Goal: Find specific page/section: Find specific page/section

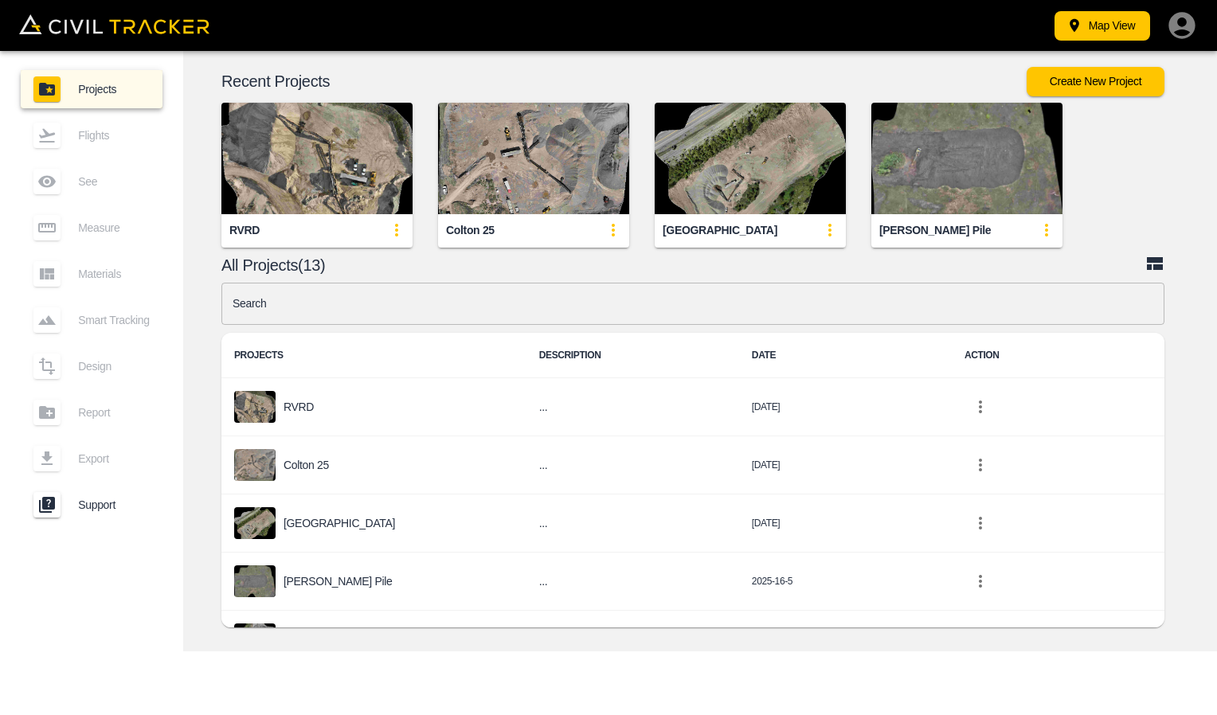
click at [259, 226] on div "RVRD" at bounding box center [316, 230] width 191 height 32
click at [358, 165] on img "button" at bounding box center [316, 159] width 191 height 112
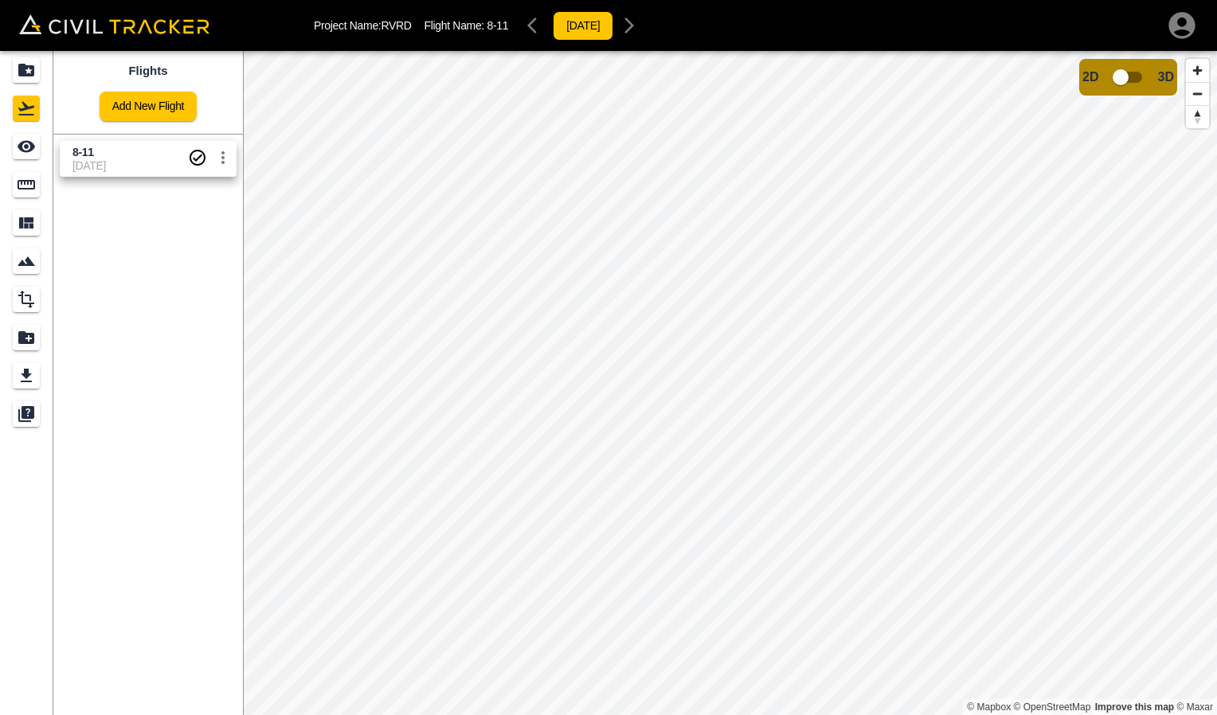
click at [80, 170] on span "[DATE]" at bounding box center [130, 165] width 116 height 13
click at [32, 193] on icon "Measure" at bounding box center [26, 184] width 19 height 19
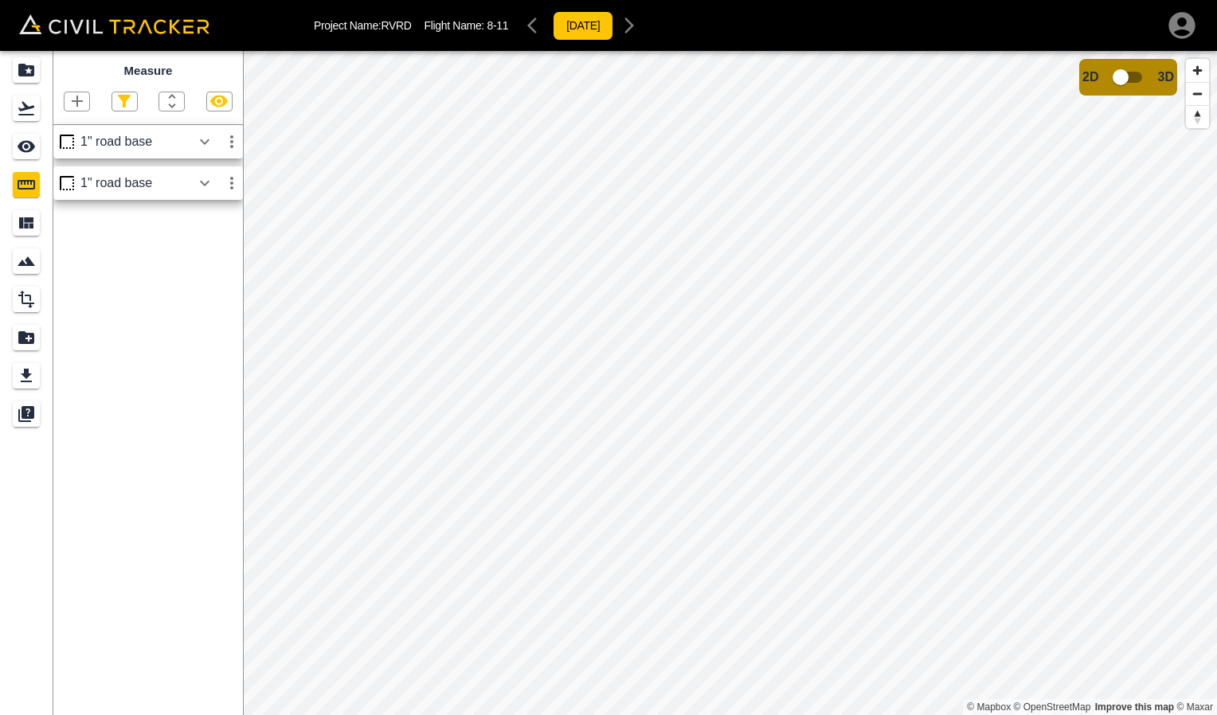
click at [132, 149] on div "1" road base" at bounding box center [135, 142] width 111 height 14
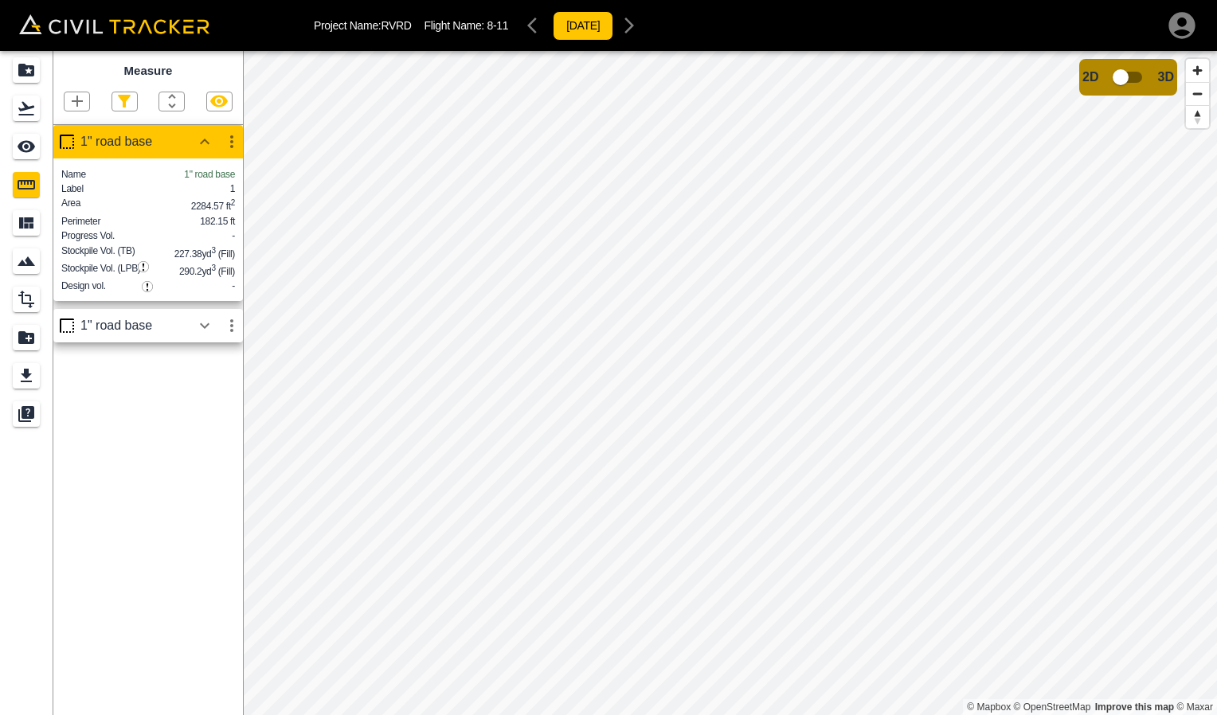
click at [152, 333] on div "1" road base" at bounding box center [135, 326] width 111 height 14
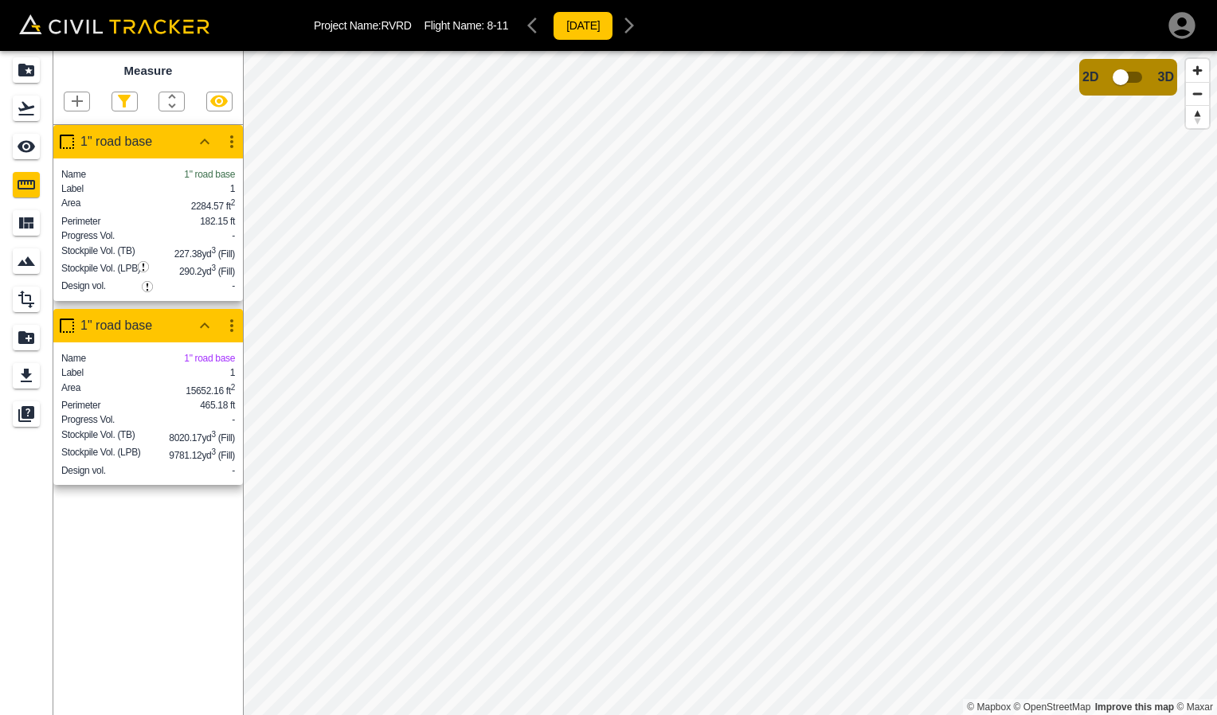
click at [137, 144] on div "1" road base" at bounding box center [135, 142] width 111 height 14
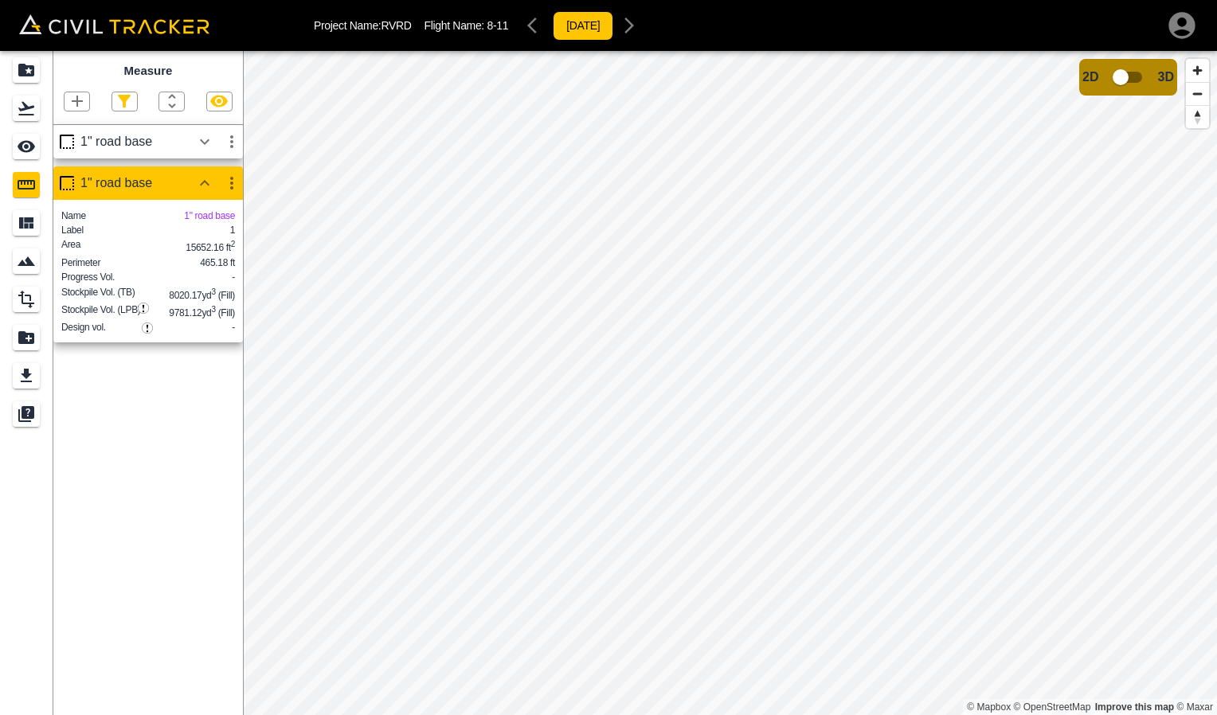
click at [138, 137] on div "1" road base" at bounding box center [135, 142] width 111 height 14
